Goal: Transaction & Acquisition: Purchase product/service

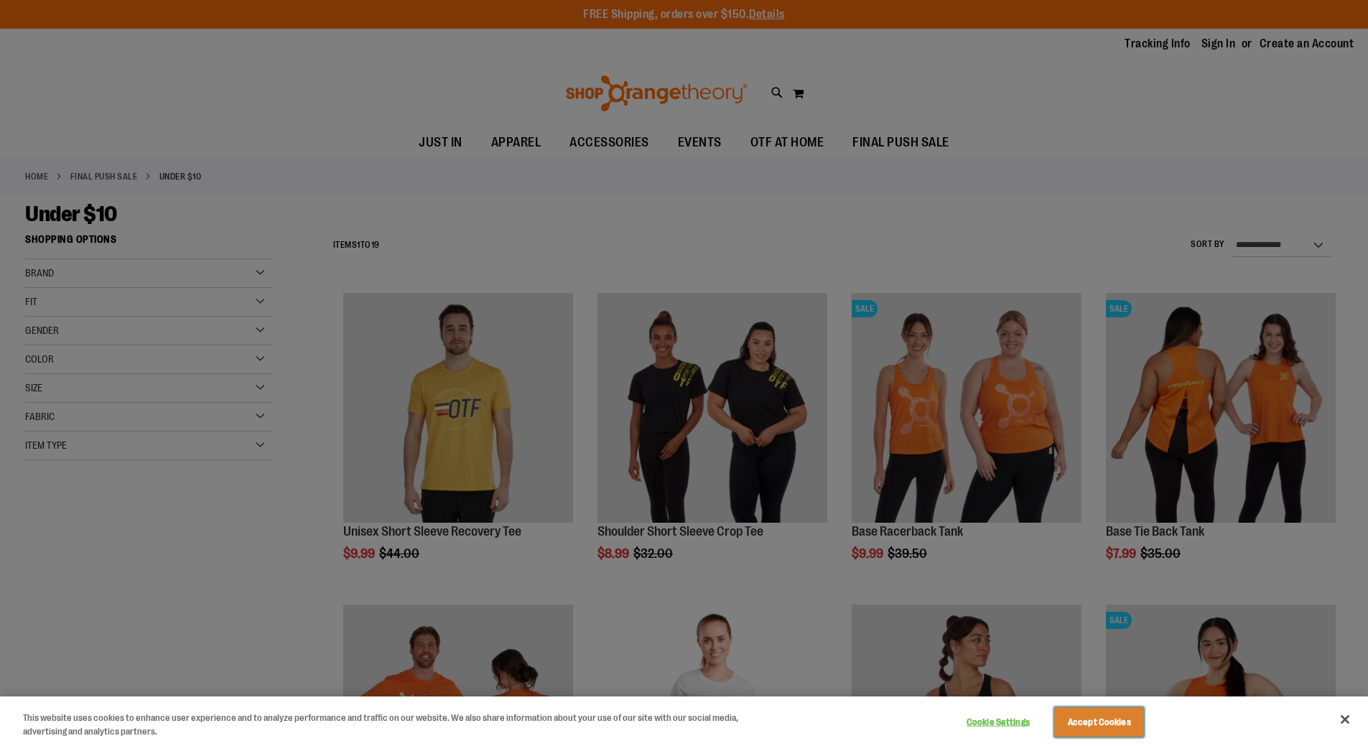
click at [1102, 721] on button "Accept Cookies" at bounding box center [1099, 722] width 90 height 30
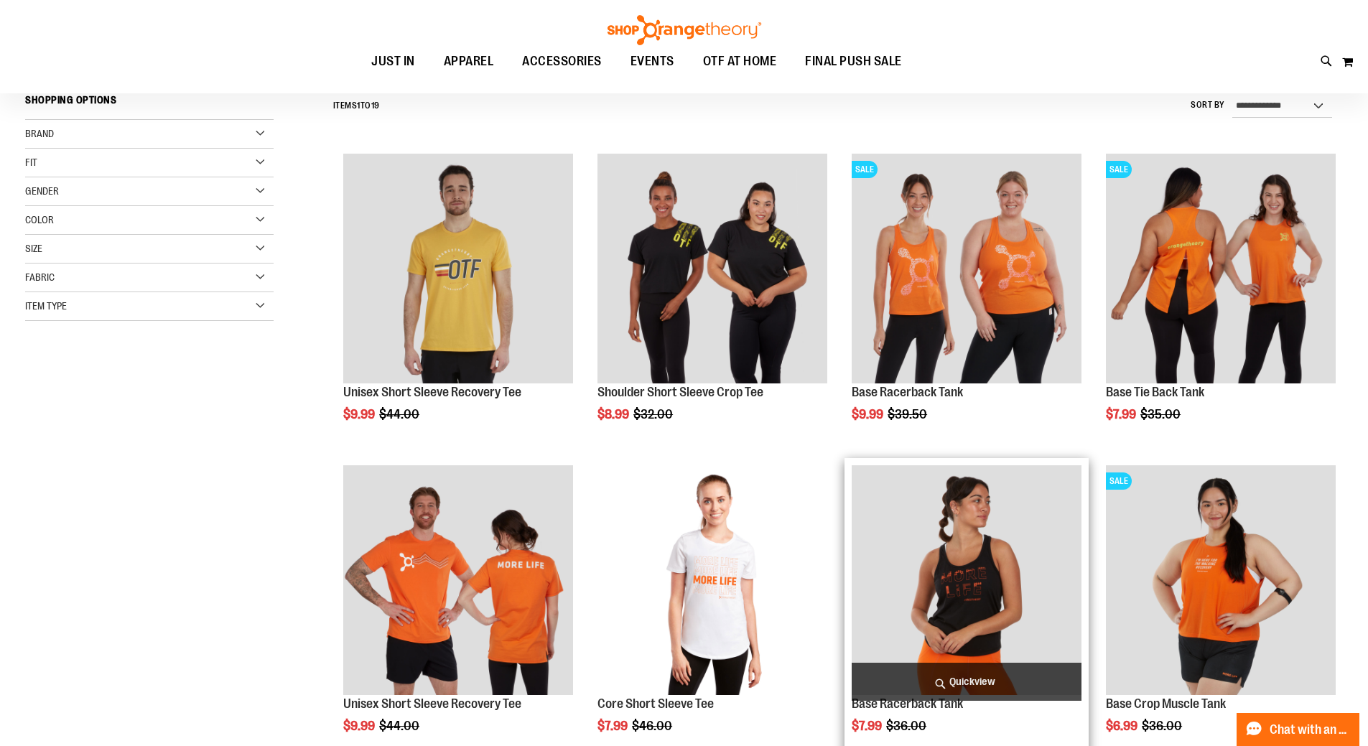
scroll to position [143, 0]
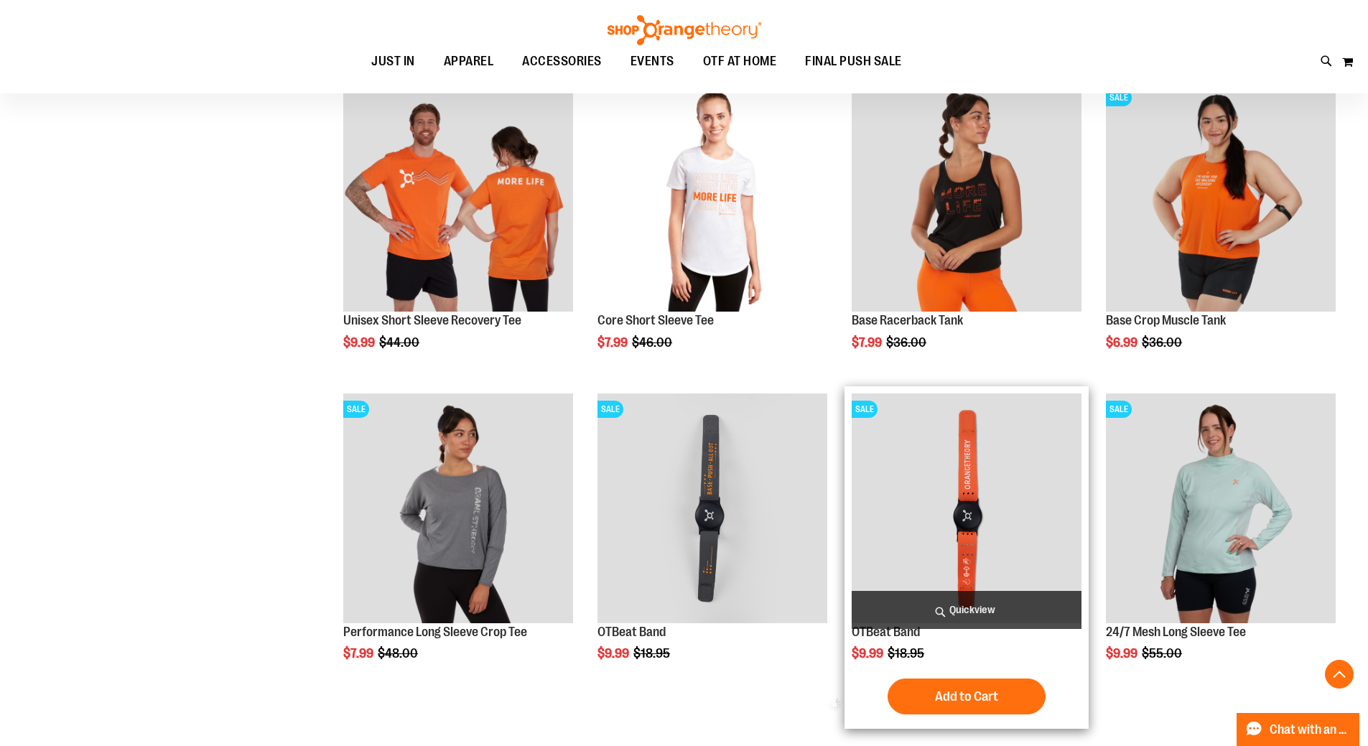
scroll to position [646, 0]
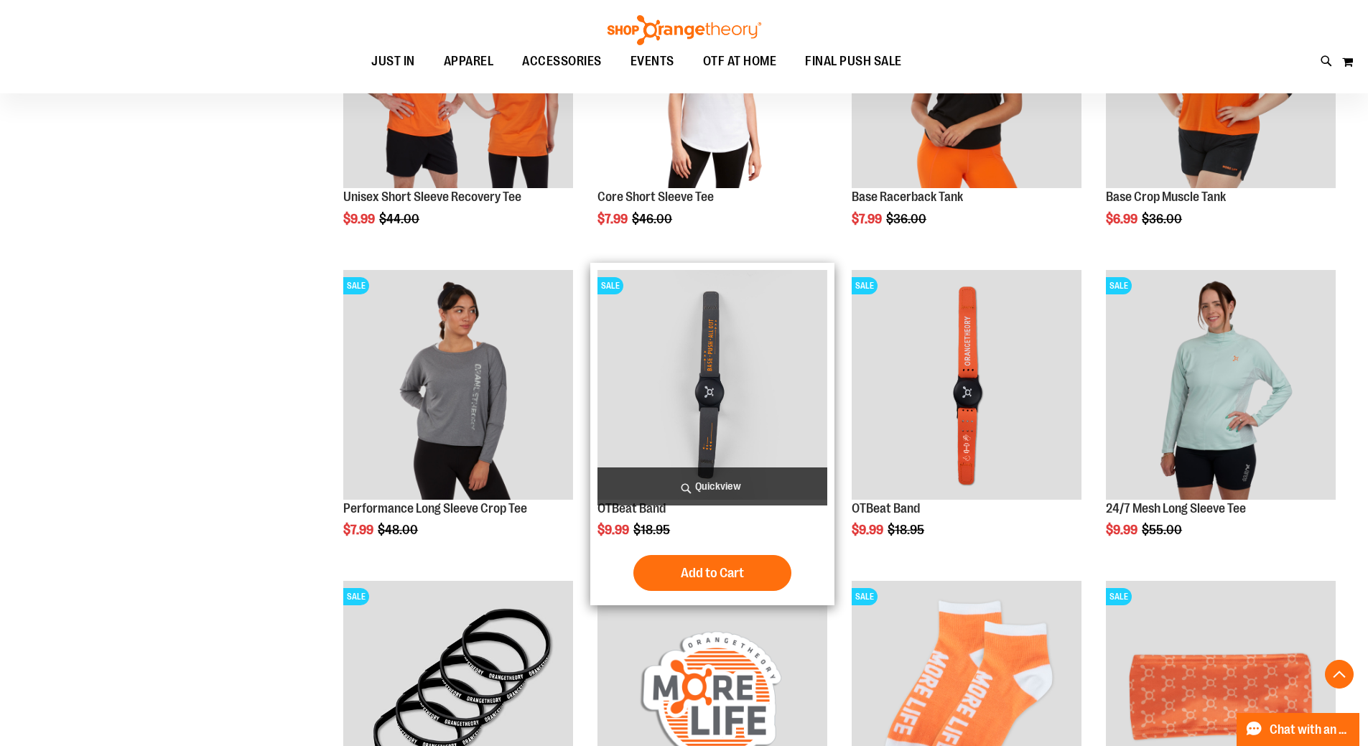
click at [715, 412] on img "product" at bounding box center [713, 385] width 230 height 230
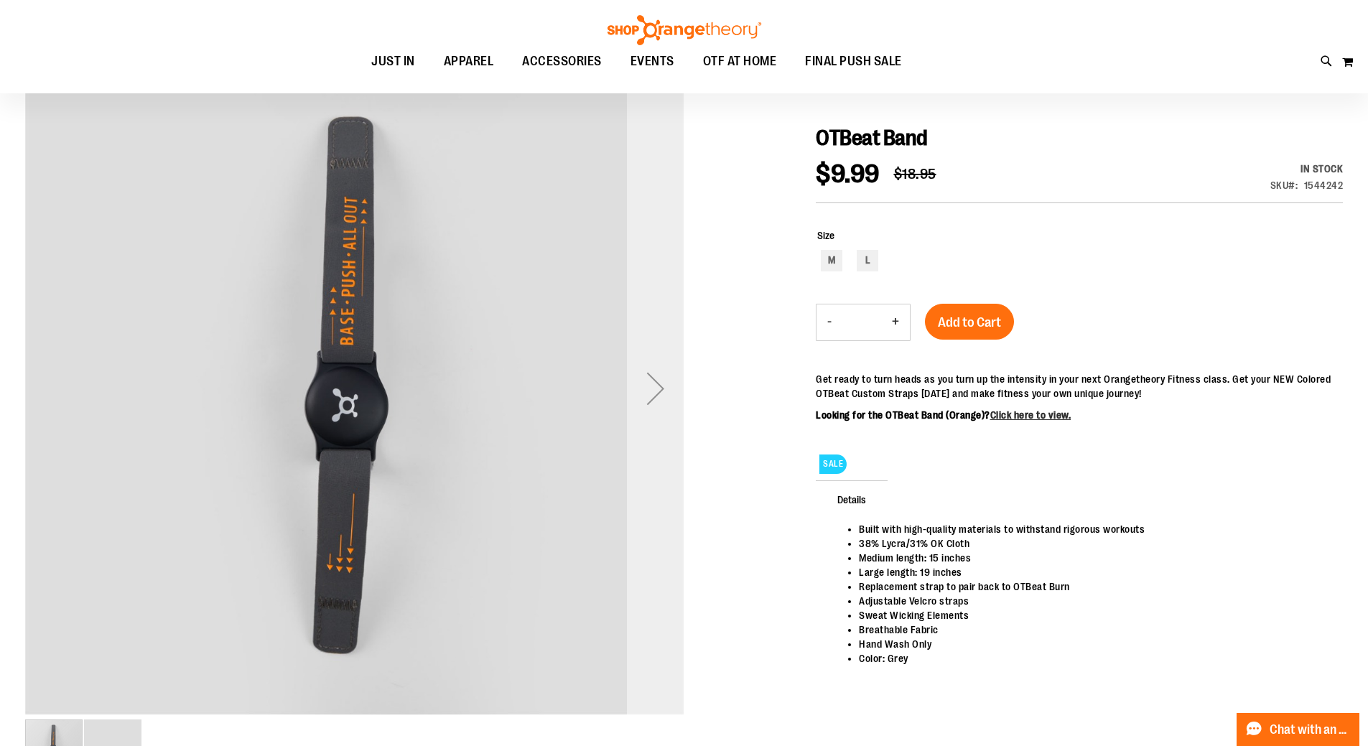
scroll to position [143, 0]
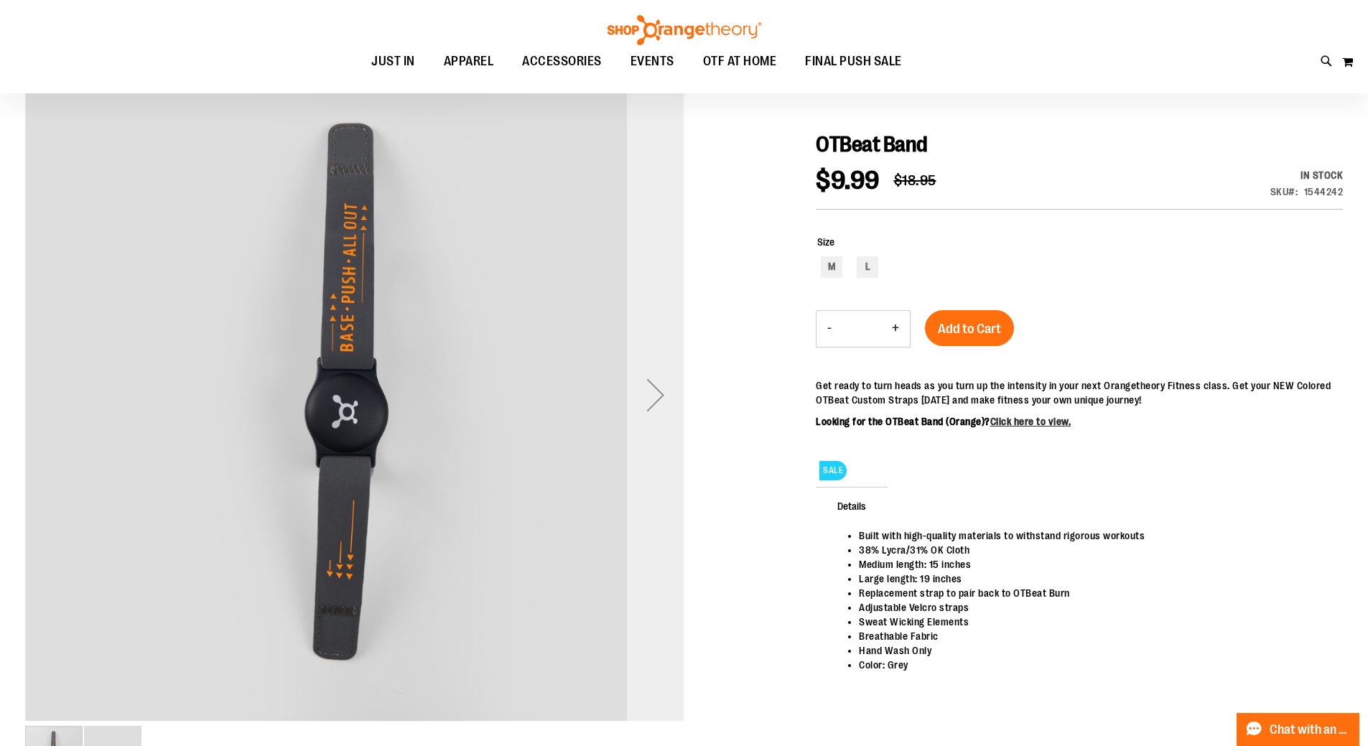
click at [659, 408] on div "Next" at bounding box center [655, 394] width 57 height 57
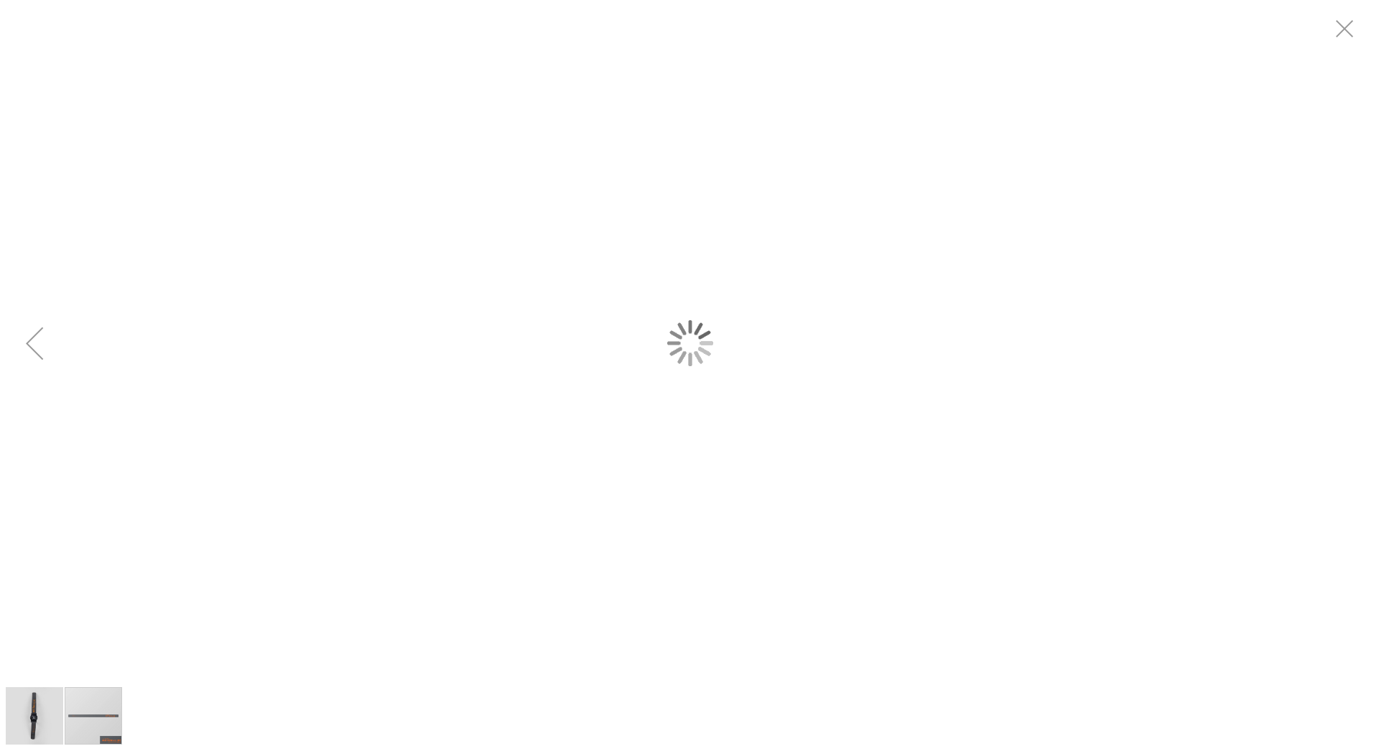
scroll to position [0, 0]
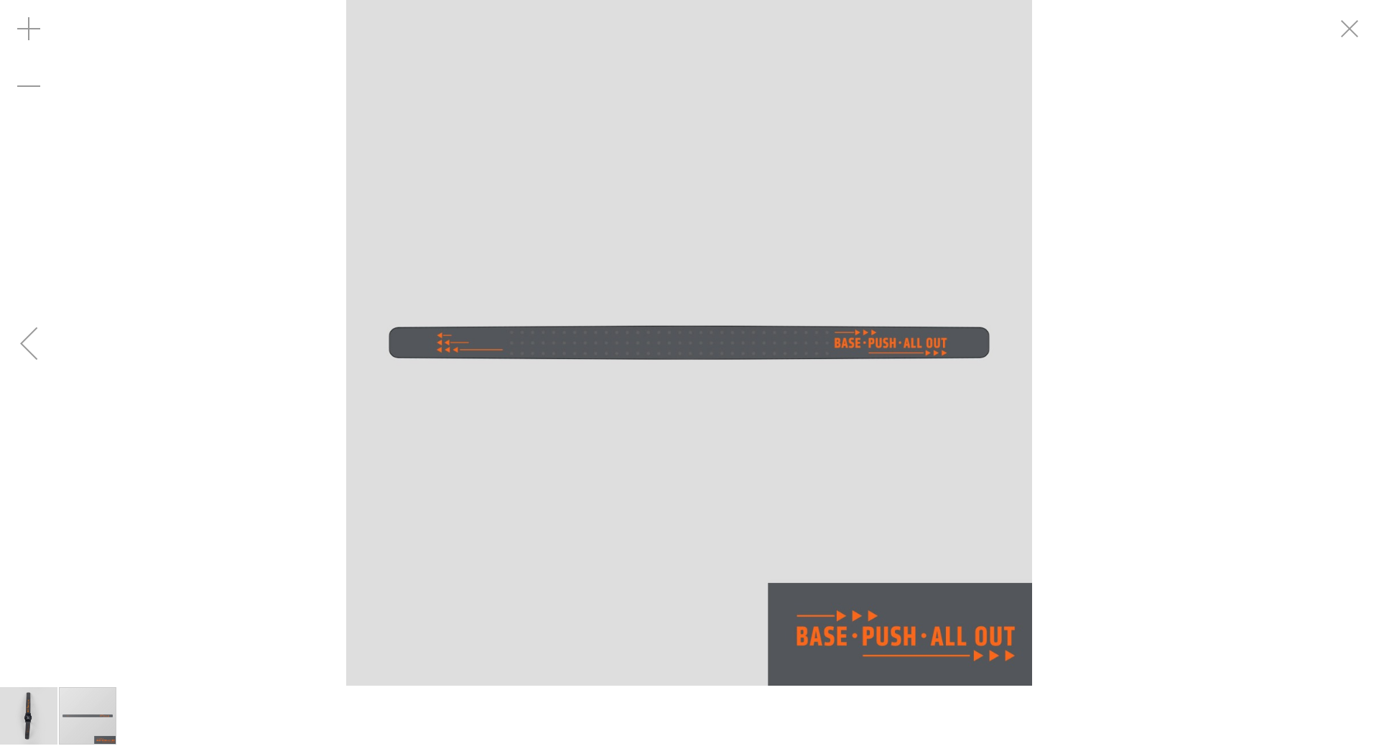
drag, startPoint x: 672, startPoint y: 432, endPoint x: 514, endPoint y: 400, distance: 161.1
click at [671, 432] on img "carousel" at bounding box center [689, 343] width 686 height 686
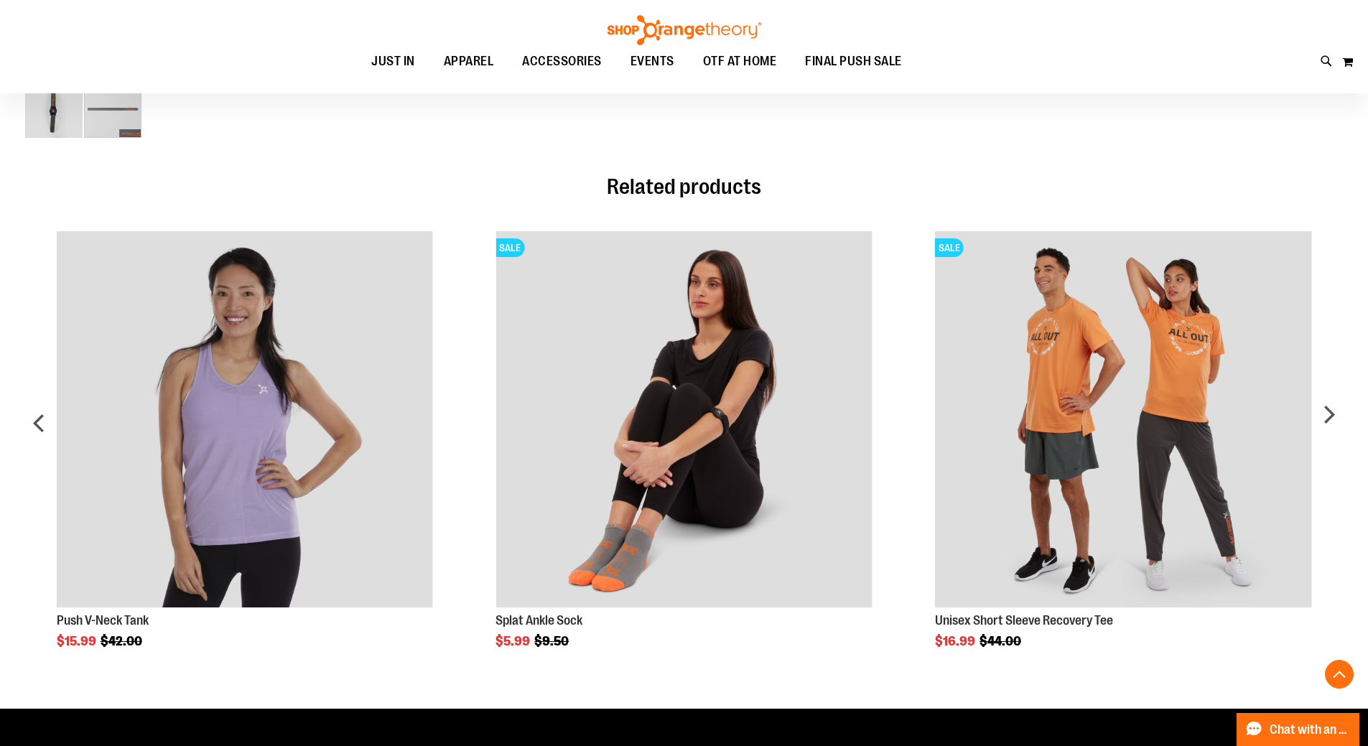
scroll to position [358, 0]
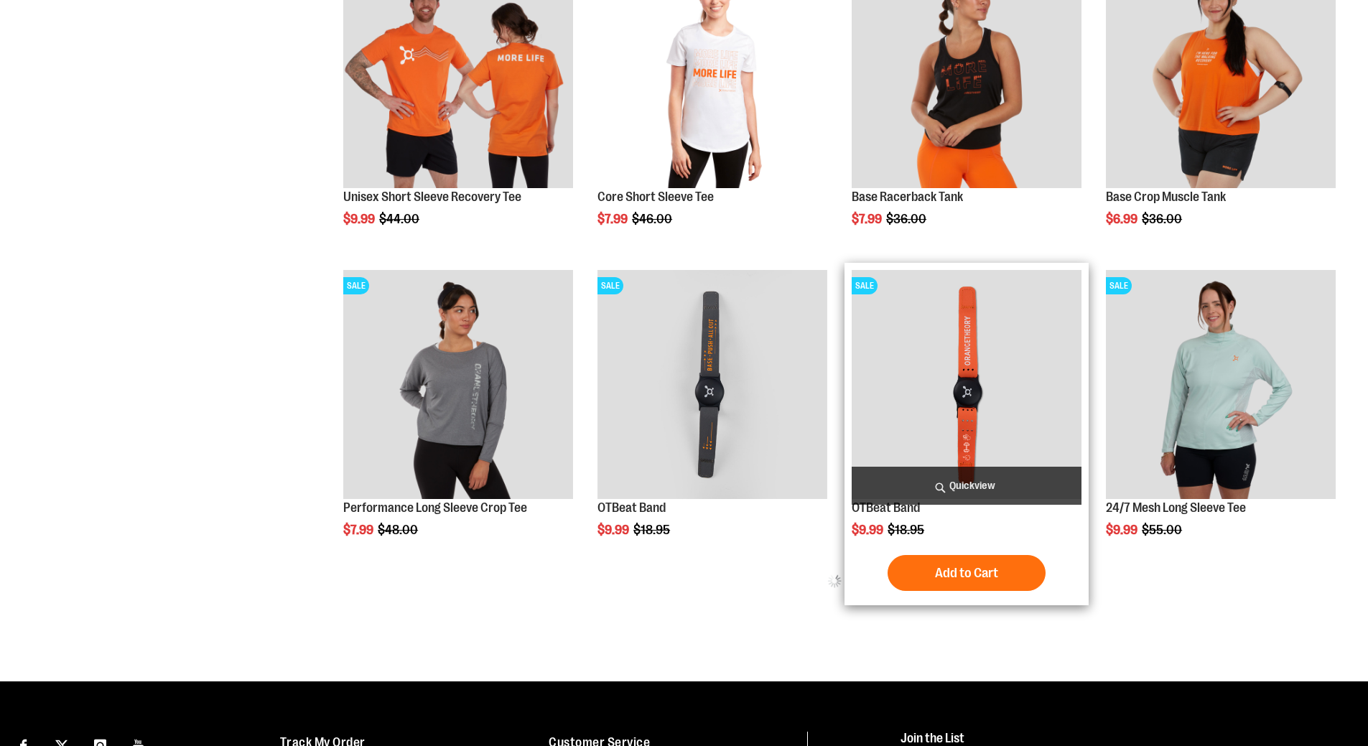
scroll to position [646, 0]
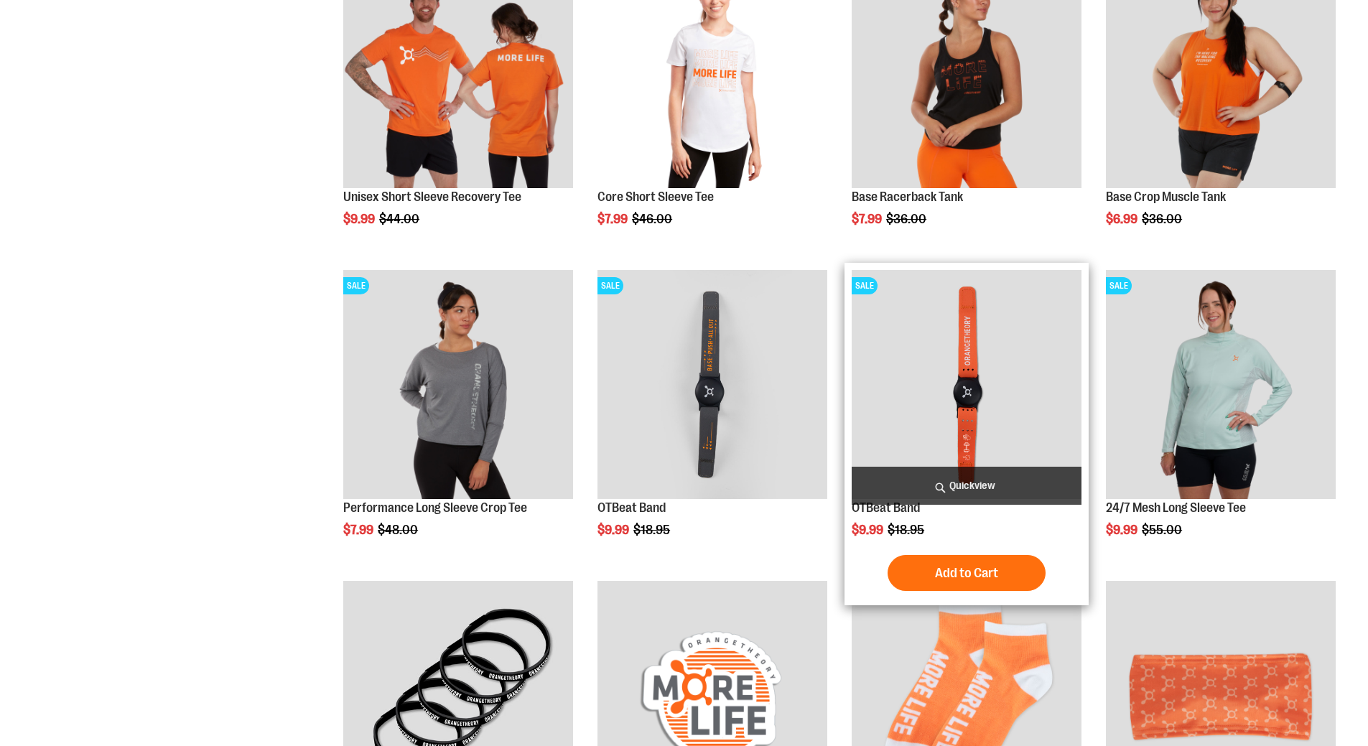
click at [981, 373] on img "product" at bounding box center [967, 385] width 230 height 230
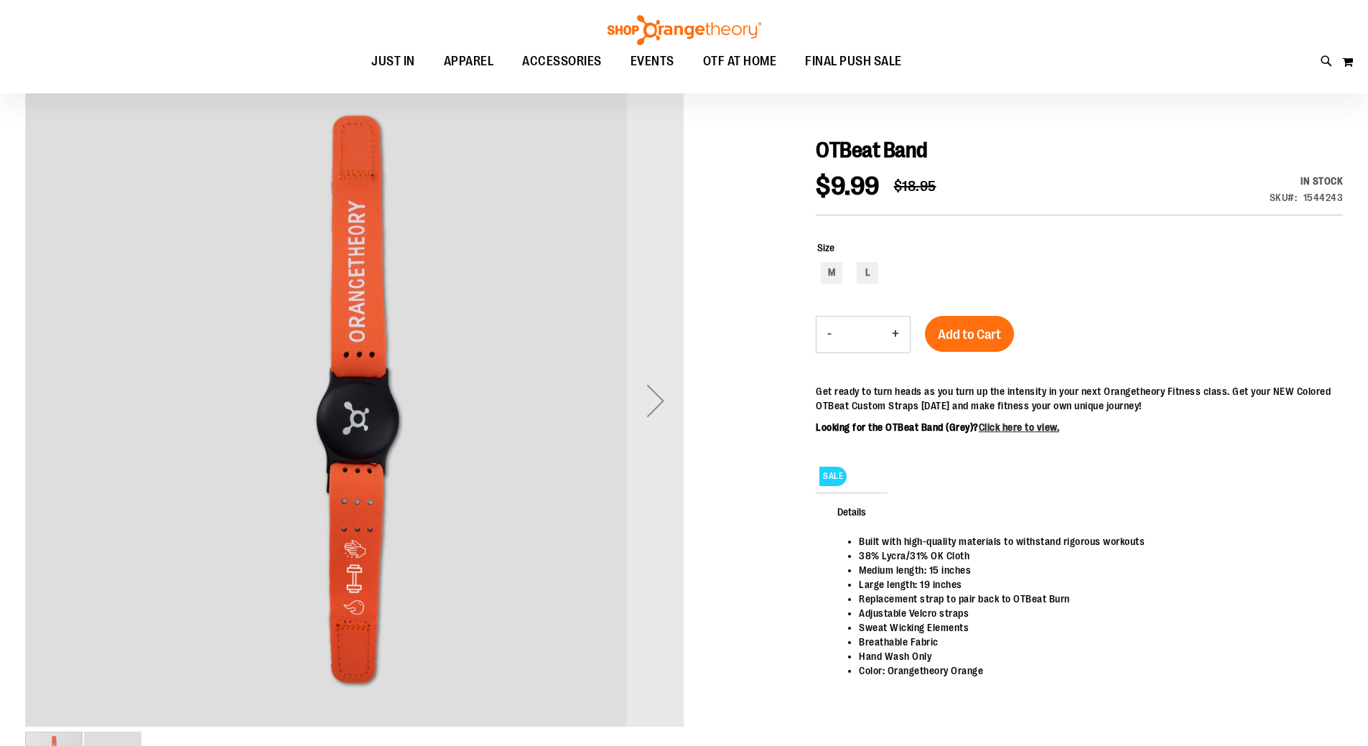
scroll to position [143, 0]
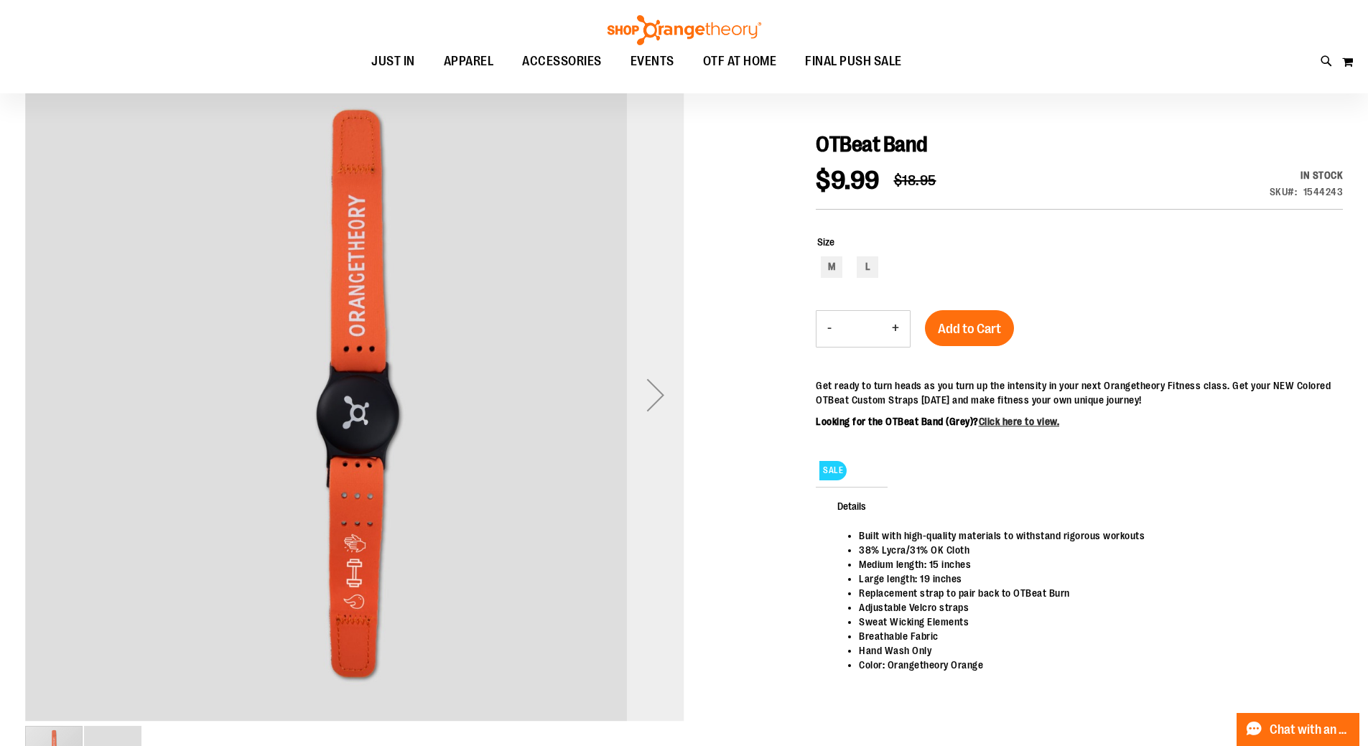
click at [651, 393] on div "Next" at bounding box center [655, 394] width 57 height 57
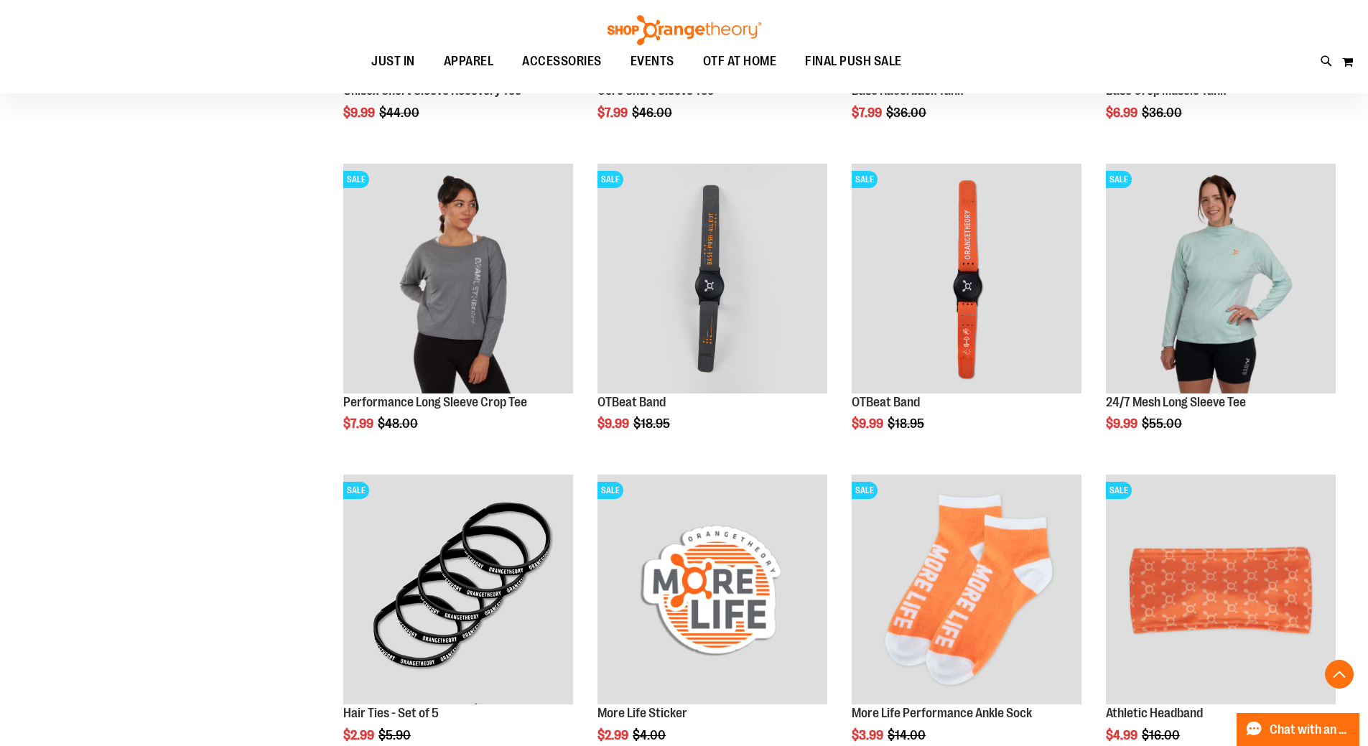
scroll to position [740, 0]
